Goal: Task Accomplishment & Management: Use online tool/utility

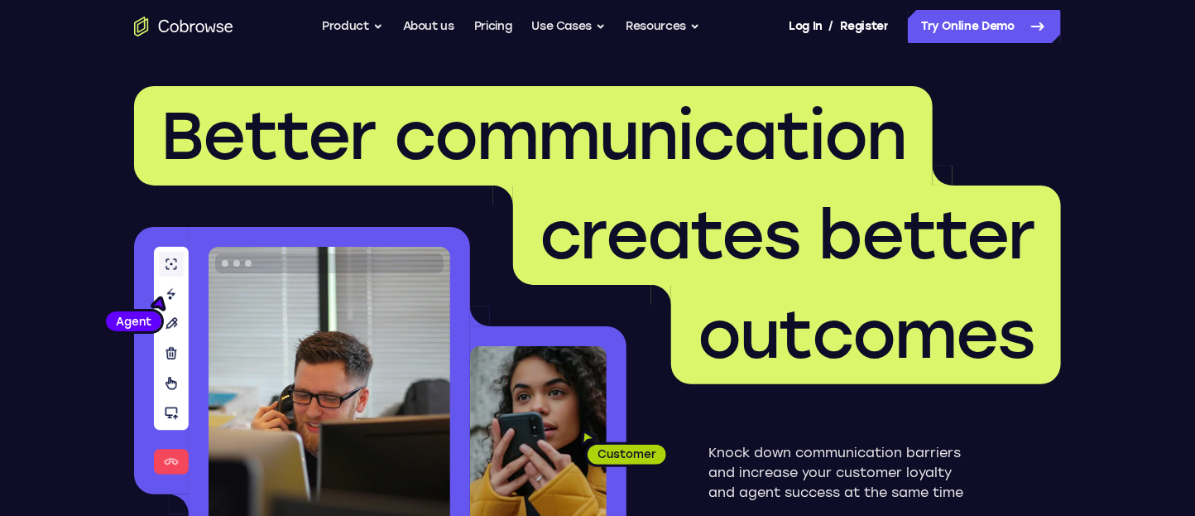
scroll to position [12, 0]
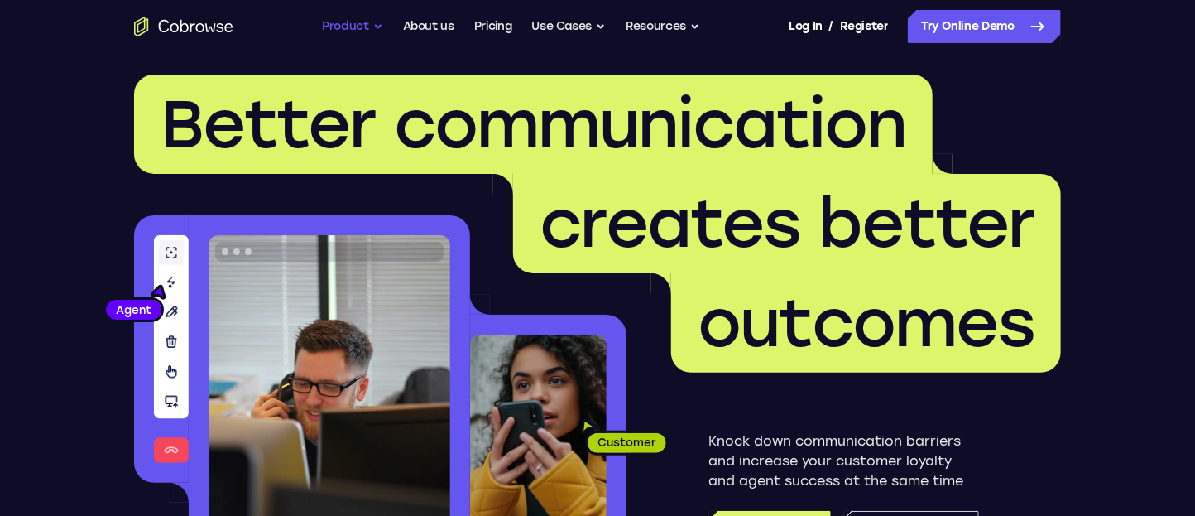
click at [336, 24] on button "Product" at bounding box center [352, 26] width 61 height 33
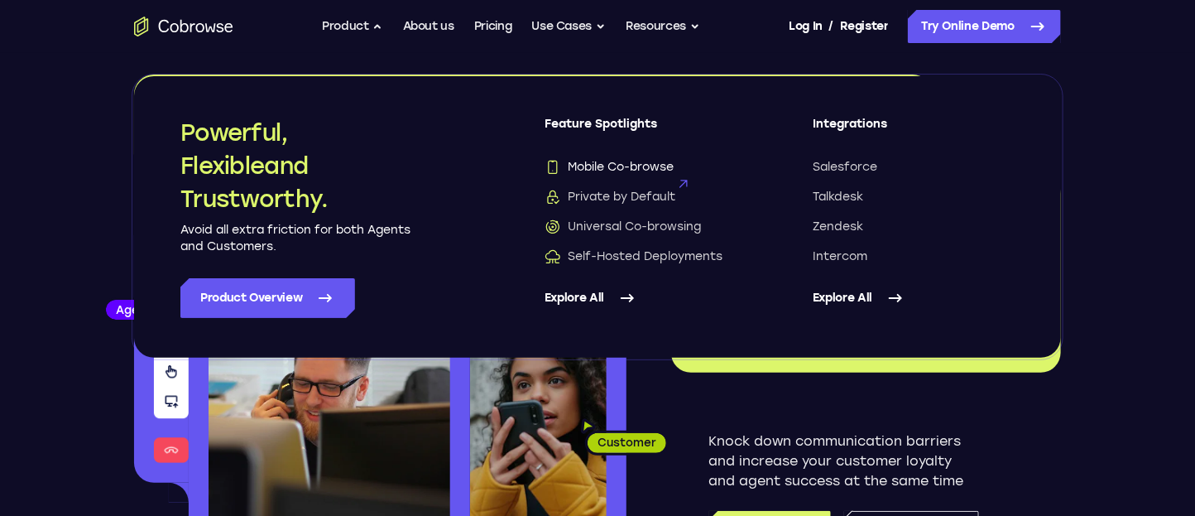
click at [675, 172] on icon at bounding box center [683, 183] width 23 height 23
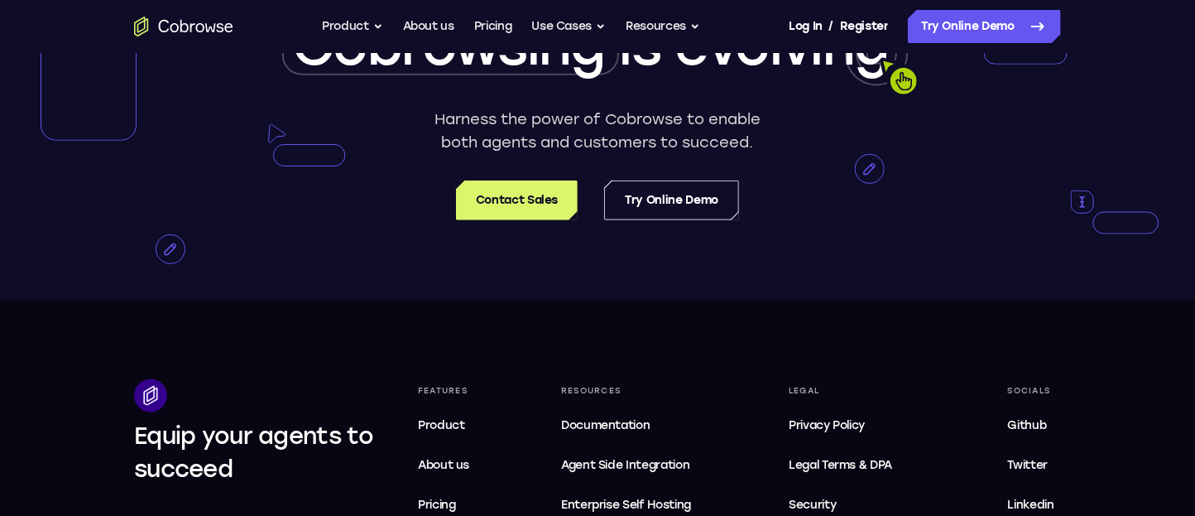
scroll to position [3325, 0]
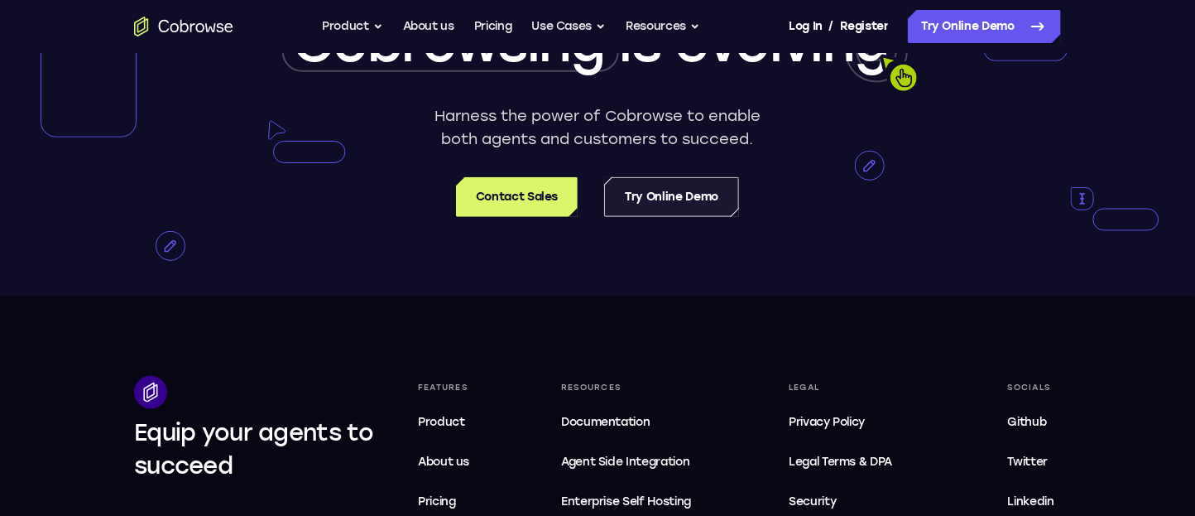
click at [684, 212] on link "Try Online Demo" at bounding box center [671, 197] width 135 height 40
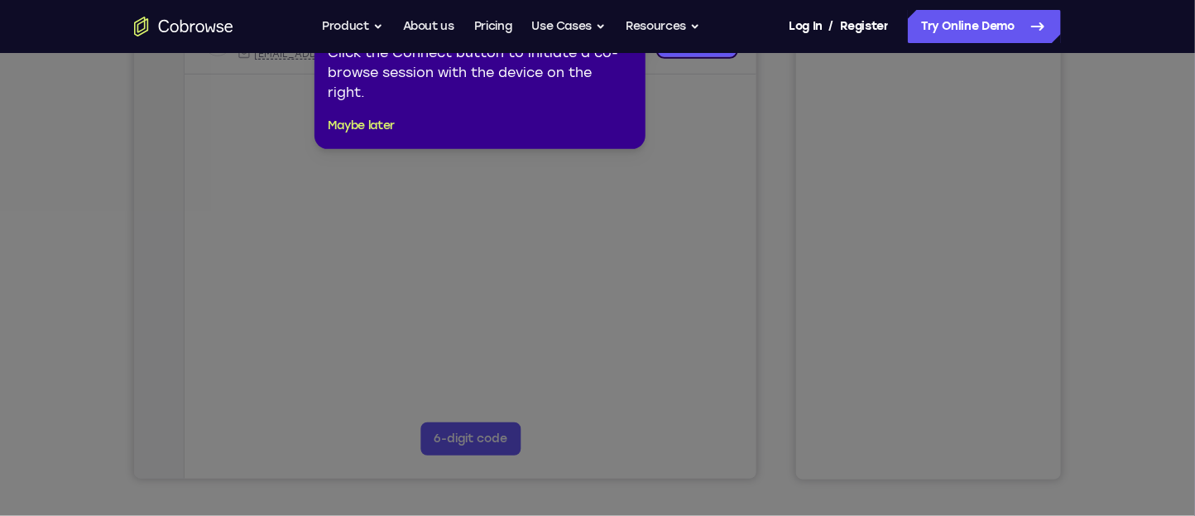
scroll to position [343, 0]
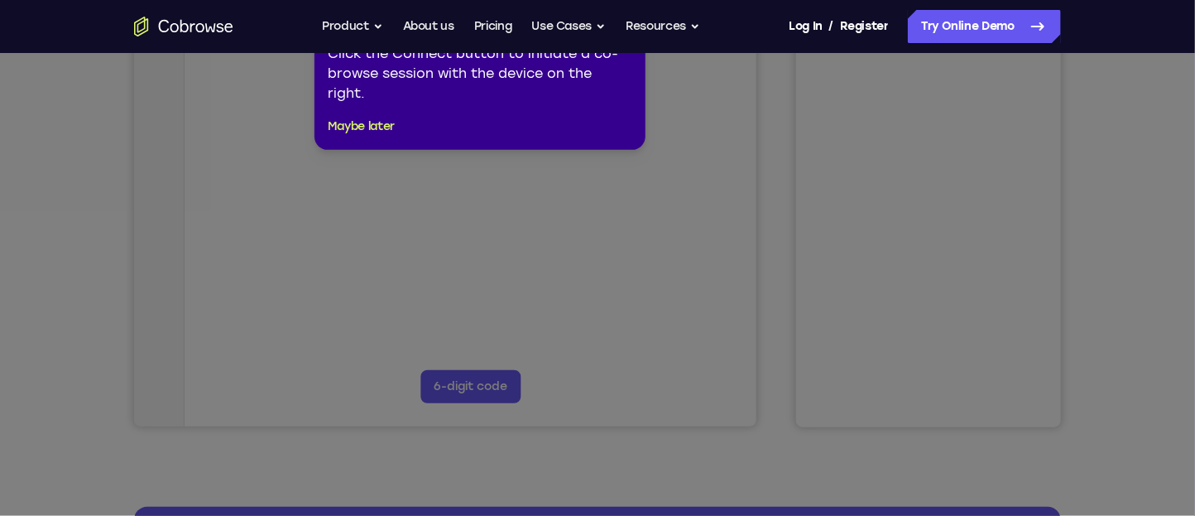
click at [958, 255] on icon at bounding box center [597, 244] width 1195 height 541
click at [483, 198] on icon at bounding box center [597, 244] width 1195 height 541
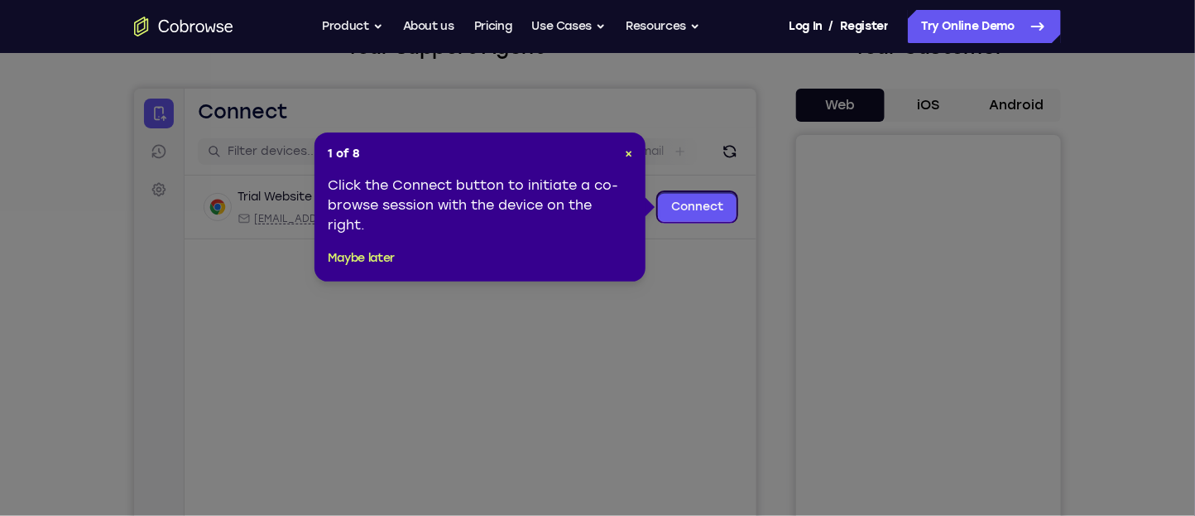
scroll to position [125, 0]
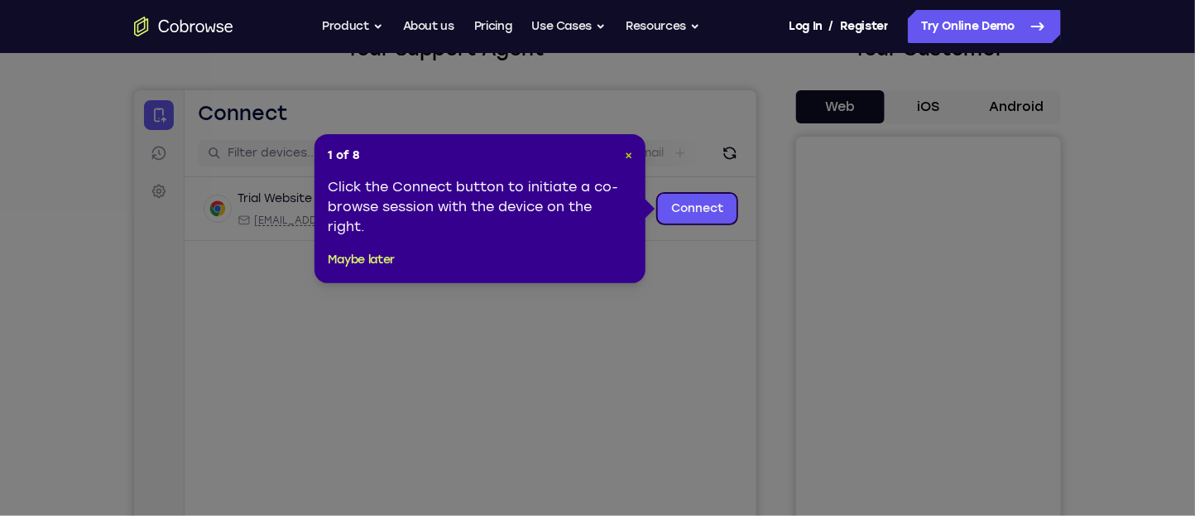
click at [625, 156] on span "×" at bounding box center [628, 155] width 7 height 14
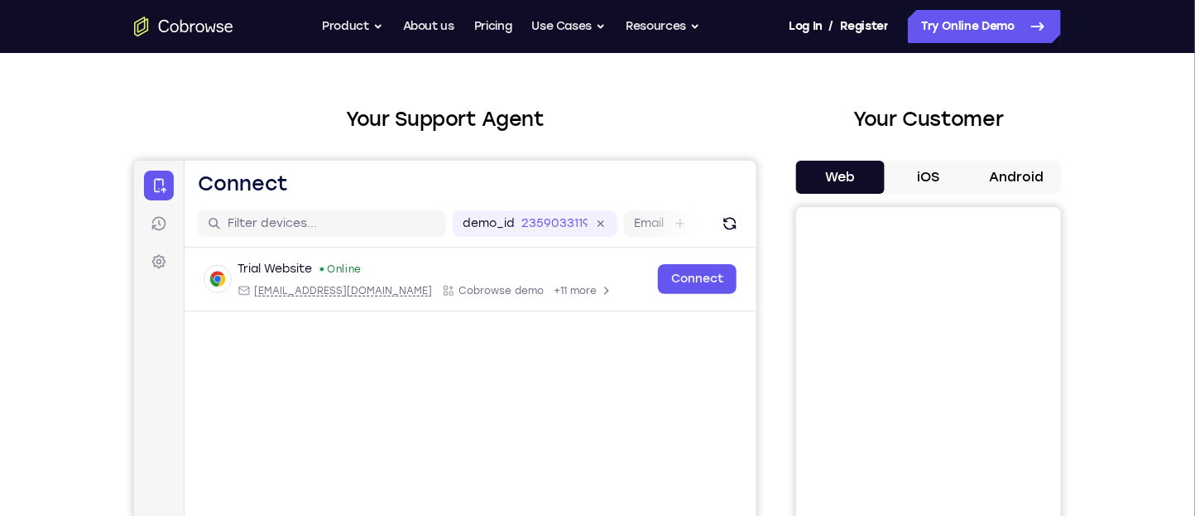
scroll to position [54, 0]
click at [1022, 173] on button "Android" at bounding box center [1017, 177] width 89 height 33
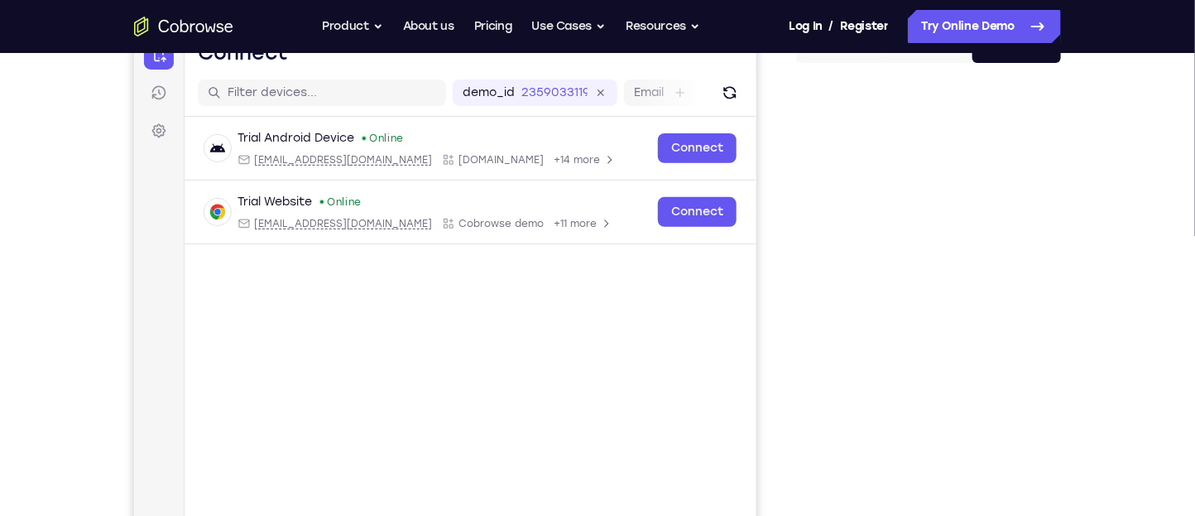
scroll to position [185, 0]
